Goal: Navigation & Orientation: Find specific page/section

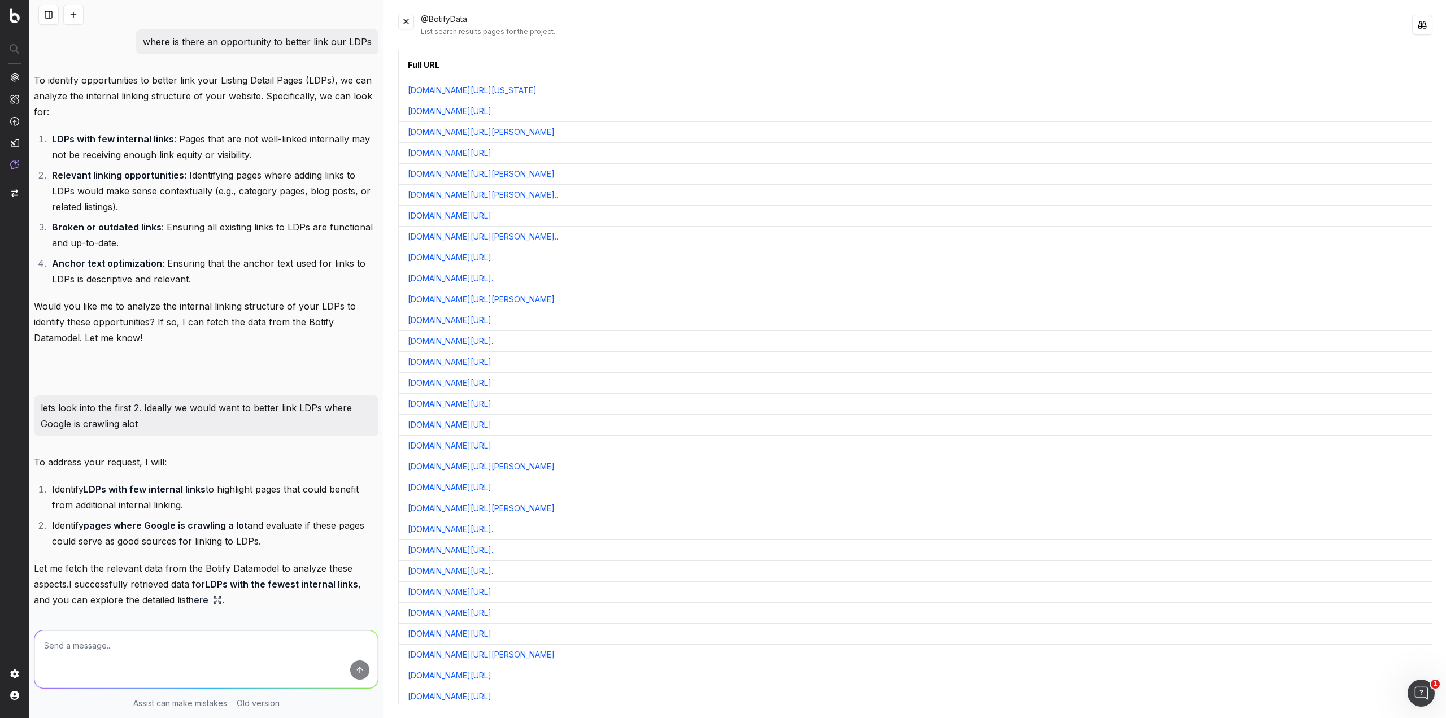
scroll to position [1735, 0]
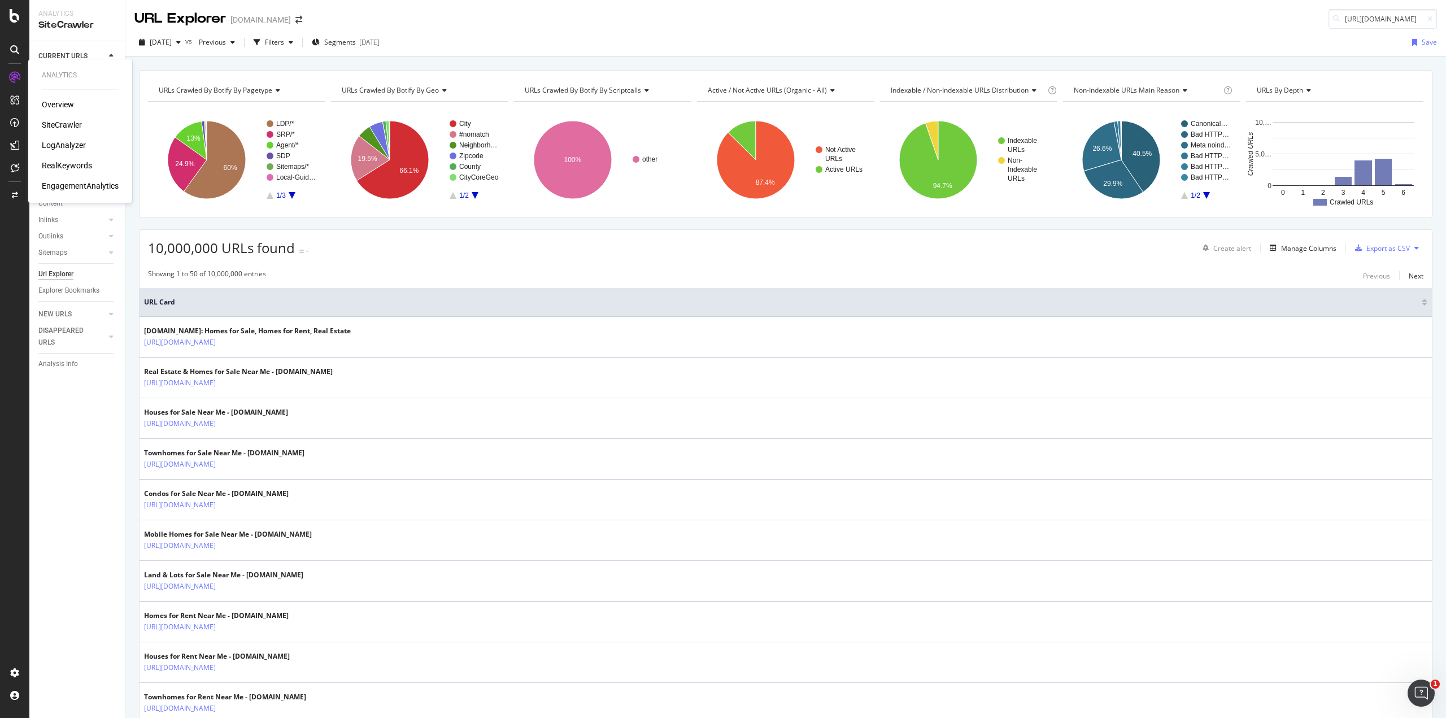
click at [55, 130] on div "SiteCrawler" at bounding box center [62, 124] width 40 height 11
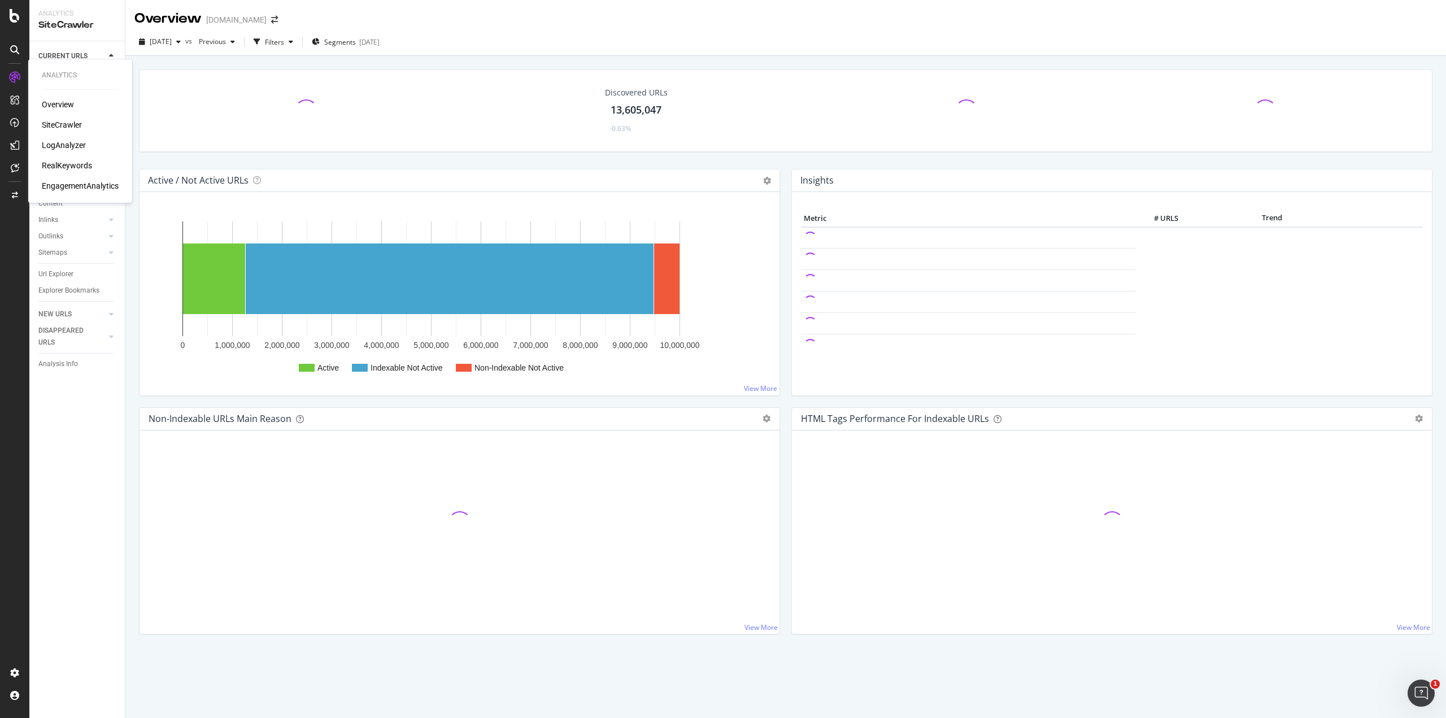
click at [56, 148] on div "LogAnalyzer" at bounding box center [64, 145] width 44 height 11
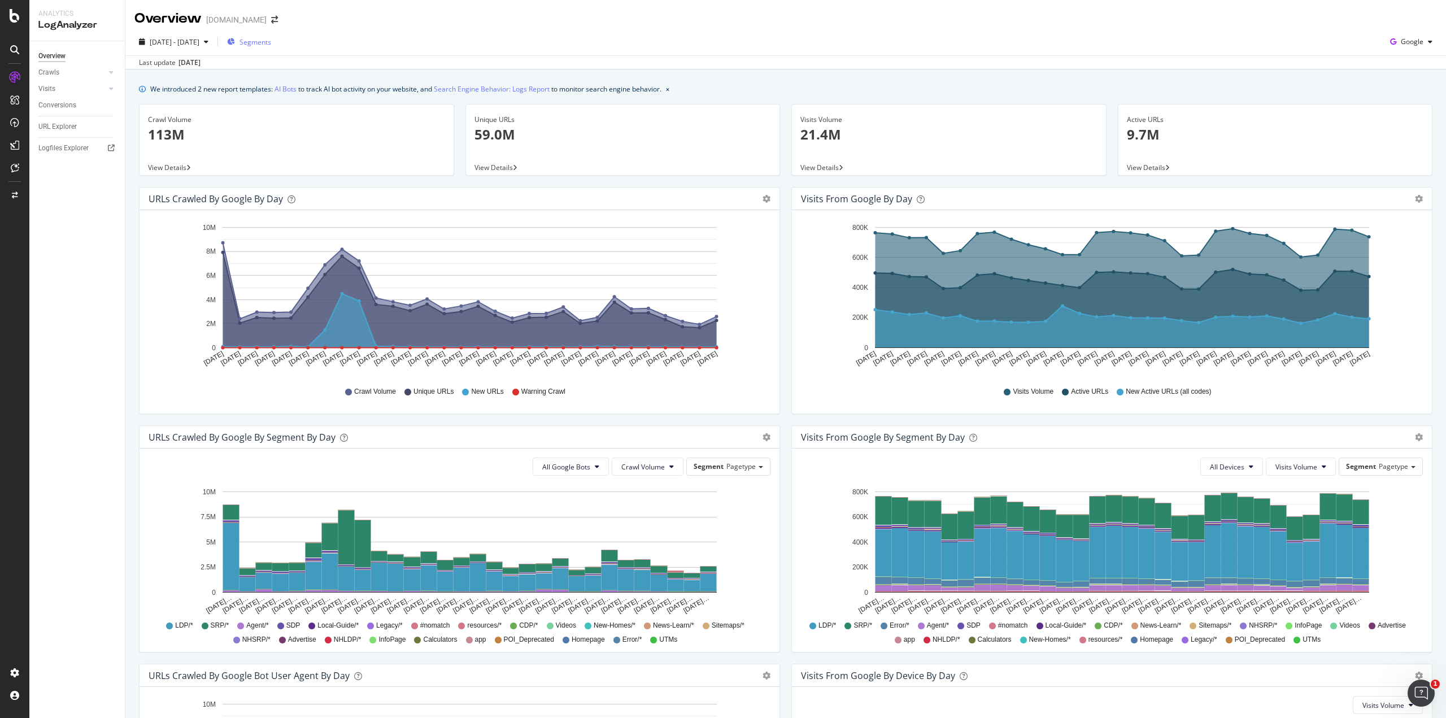
click at [271, 37] on span "Segments" at bounding box center [255, 42] width 32 height 10
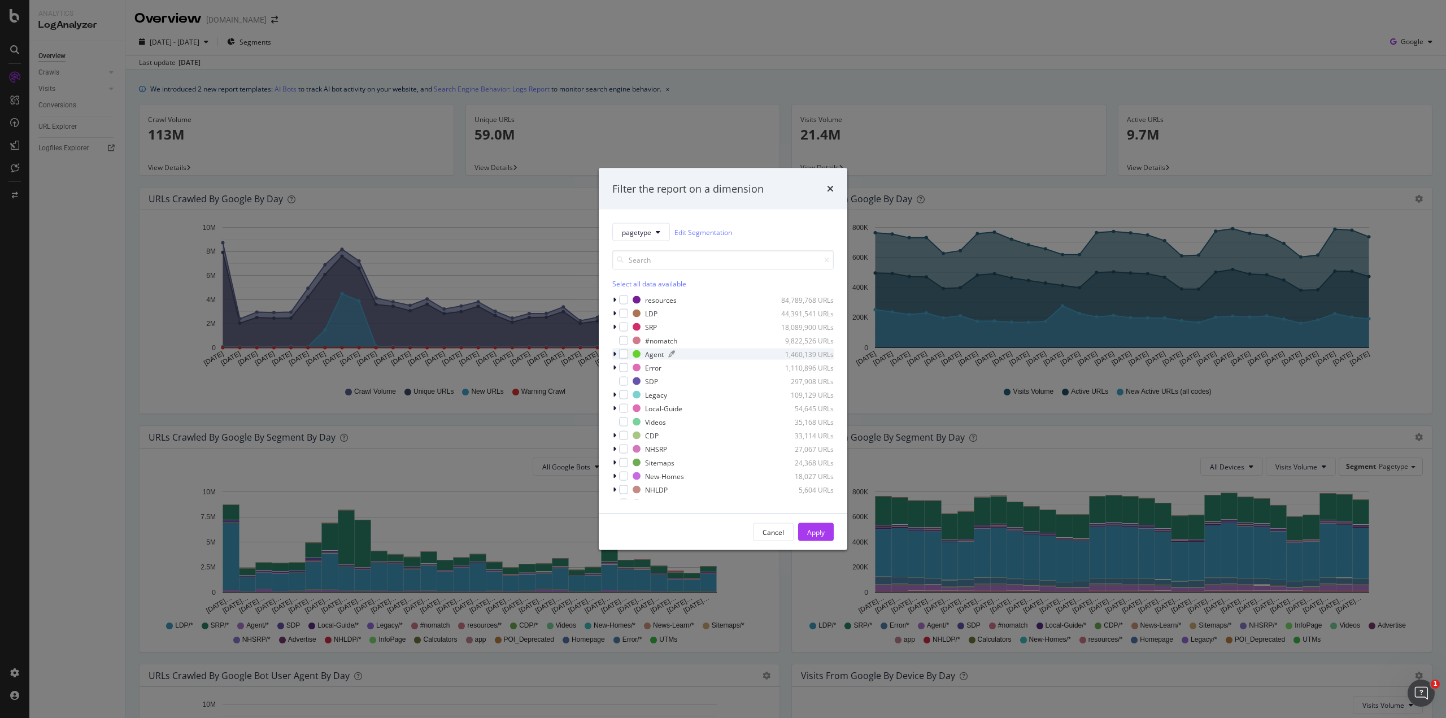
scroll to position [104, 0]
